Goal: Information Seeking & Learning: Check status

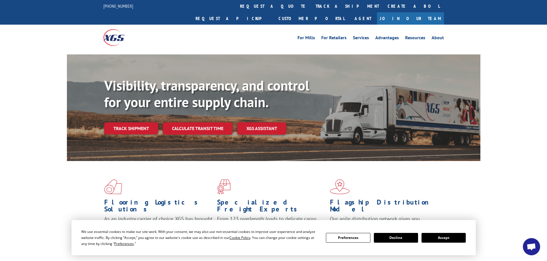
click at [443, 240] on button "Accept" at bounding box center [443, 238] width 44 height 10
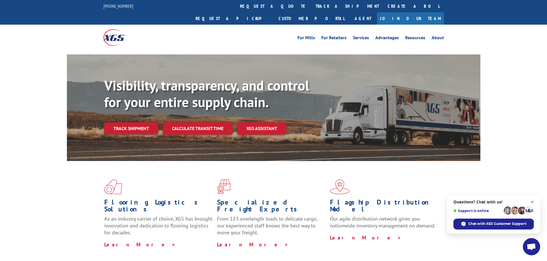
click at [533, 202] on span "Open chat" at bounding box center [532, 202] width 7 height 7
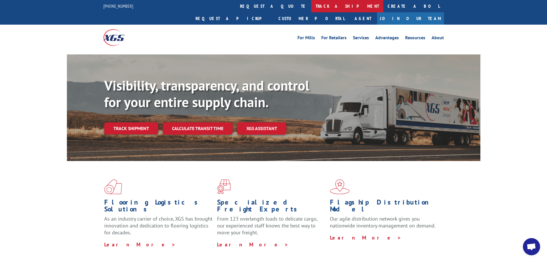
click at [311, 5] on link "track a shipment" at bounding box center [347, 6] width 72 height 12
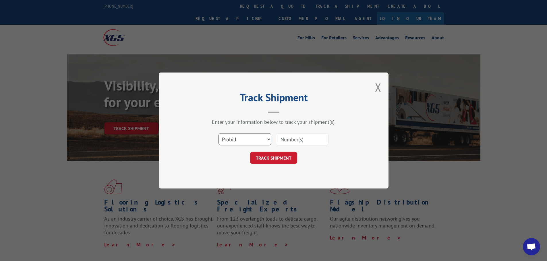
click at [253, 135] on select "Select category... Probill BOL PO" at bounding box center [244, 139] width 53 height 12
select select "po"
click at [218, 133] on select "Select category... Probill BOL PO" at bounding box center [244, 139] width 53 height 12
click at [283, 138] on input at bounding box center [302, 139] width 53 height 12
type input "61508882"
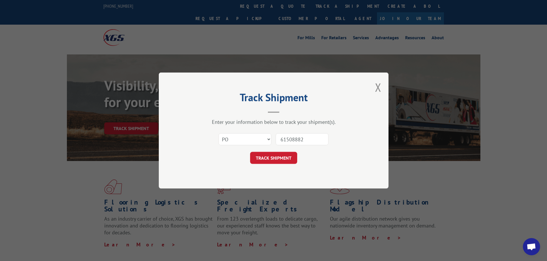
click button "TRACK SHIPMENT" at bounding box center [273, 158] width 47 height 12
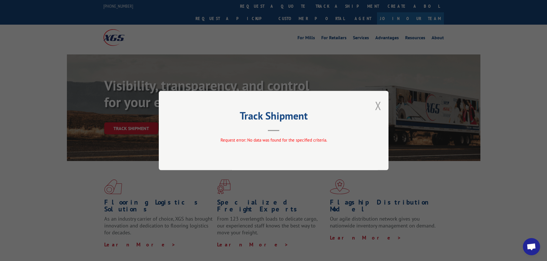
click at [378, 104] on button "Close modal" at bounding box center [378, 105] width 6 height 15
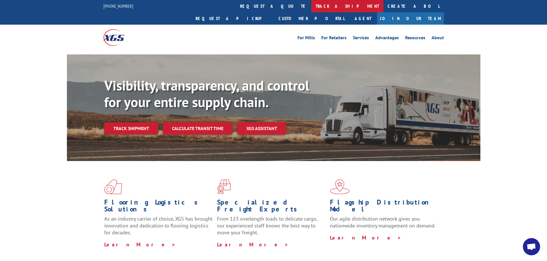
click at [311, 5] on link "track a shipment" at bounding box center [347, 6] width 72 height 12
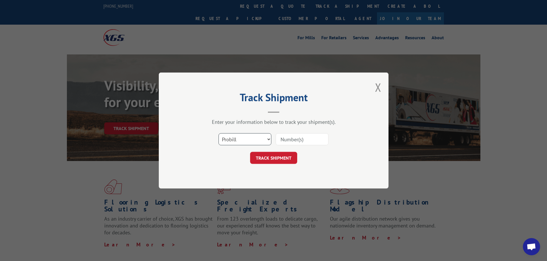
click at [269, 136] on select "Select category... Probill BOL PO" at bounding box center [244, 139] width 53 height 12
select select "po"
click at [218, 133] on select "Select category... Probill BOL PO" at bounding box center [244, 139] width 53 height 12
paste input "61508882"
type input "61508882"
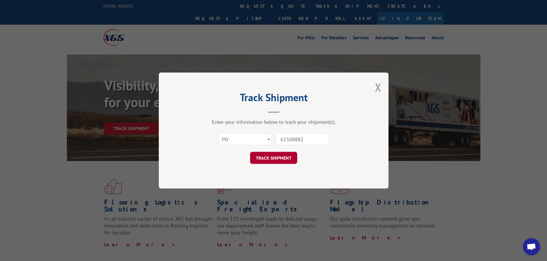
click at [285, 163] on button "TRACK SHIPMENT" at bounding box center [273, 158] width 47 height 12
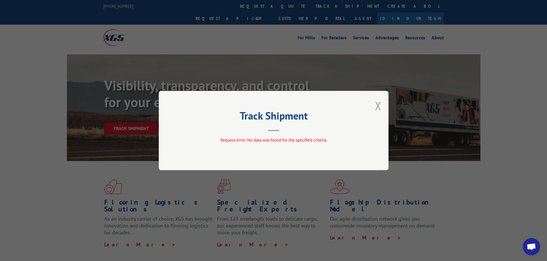
click at [377, 108] on button "Close modal" at bounding box center [378, 105] width 6 height 15
